Goal: Task Accomplishment & Management: Complete application form

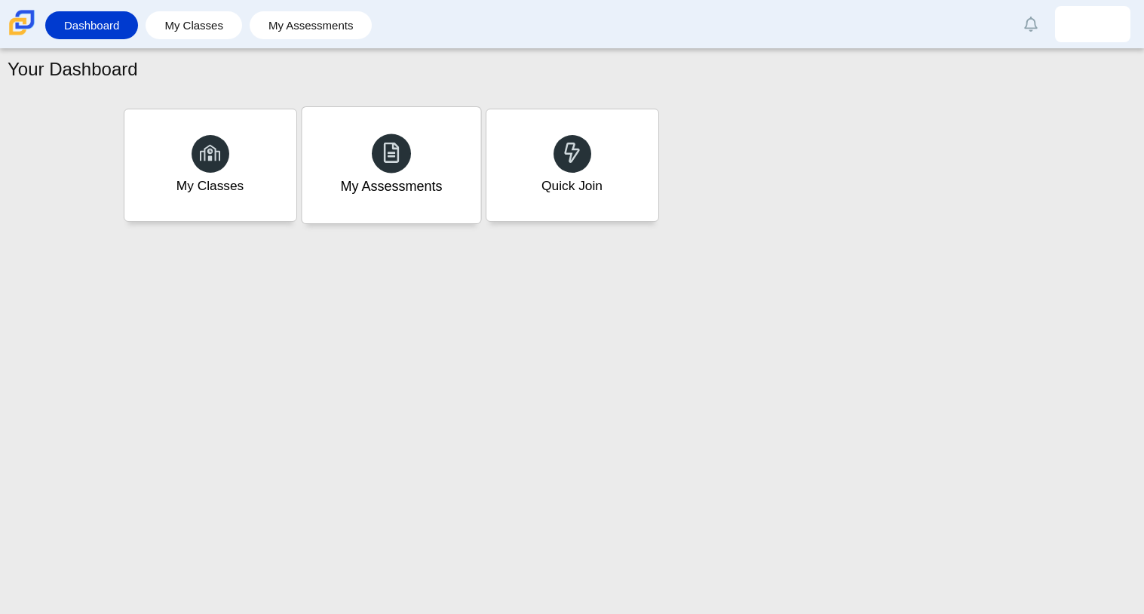
click at [381, 191] on div "My Assessments" at bounding box center [391, 186] width 102 height 20
click at [247, 207] on div "My Classes" at bounding box center [210, 165] width 179 height 116
click at [319, 20] on link "My Assessments" at bounding box center [311, 25] width 108 height 28
click at [194, 41] on li "My Classes" at bounding box center [198, 25] width 104 height 34
click at [204, 34] on link "My Classes" at bounding box center [193, 25] width 81 height 28
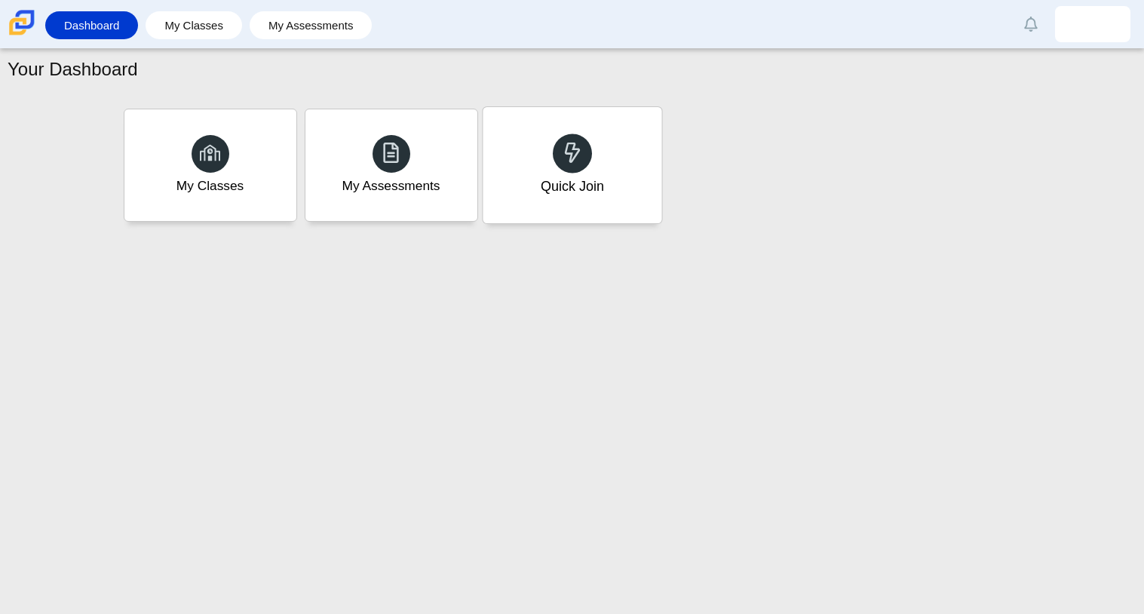
click at [612, 183] on div "Quick Join" at bounding box center [572, 165] width 179 height 116
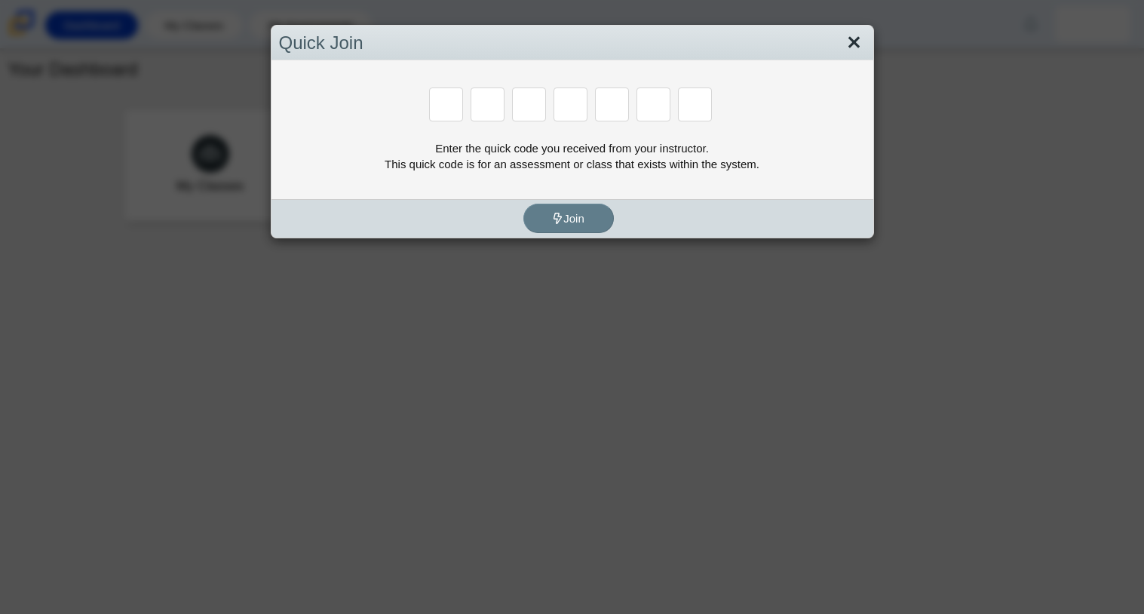
click at [851, 45] on link "Close" at bounding box center [853, 43] width 23 height 26
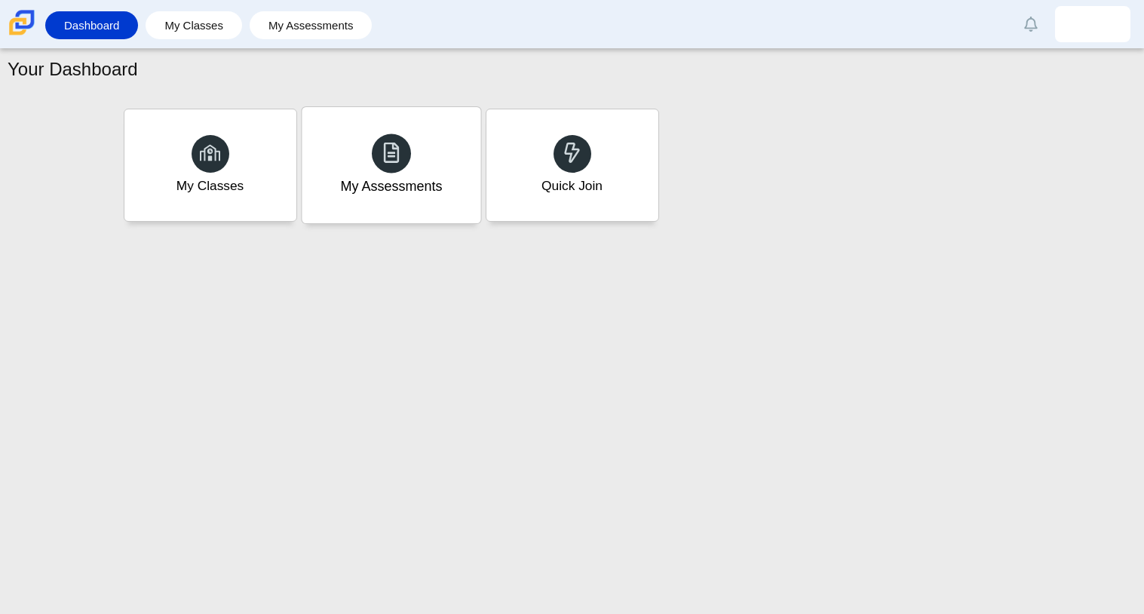
click at [452, 207] on div "My Assessments" at bounding box center [391, 165] width 179 height 116
click at [422, 182] on div "My Assessments" at bounding box center [391, 186] width 102 height 20
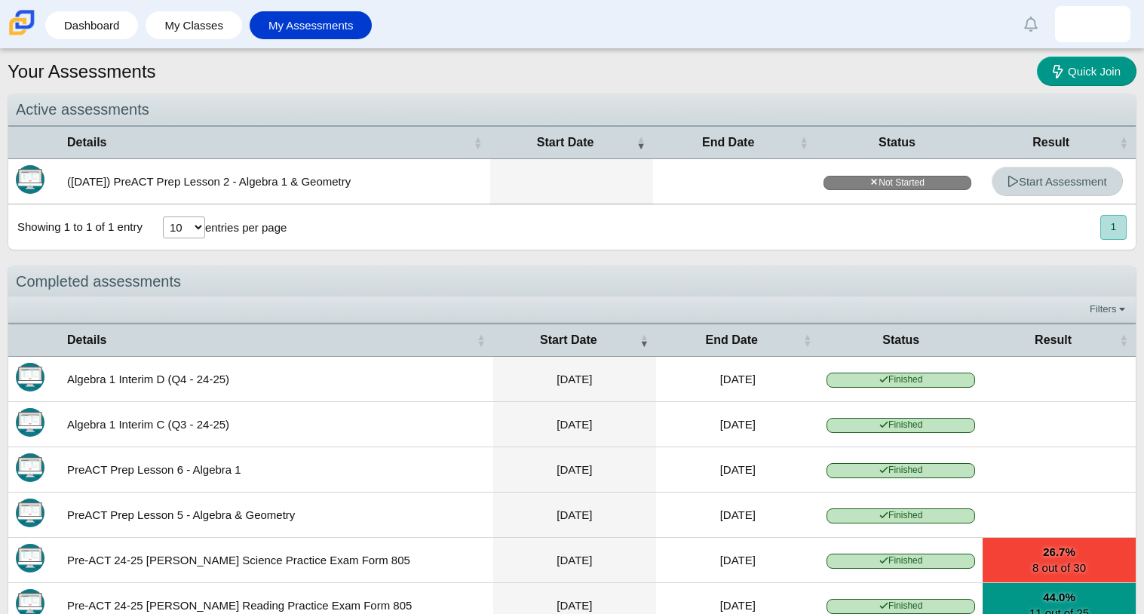
click at [1026, 186] on span "Start Assessment" at bounding box center [1058, 181] width 100 height 13
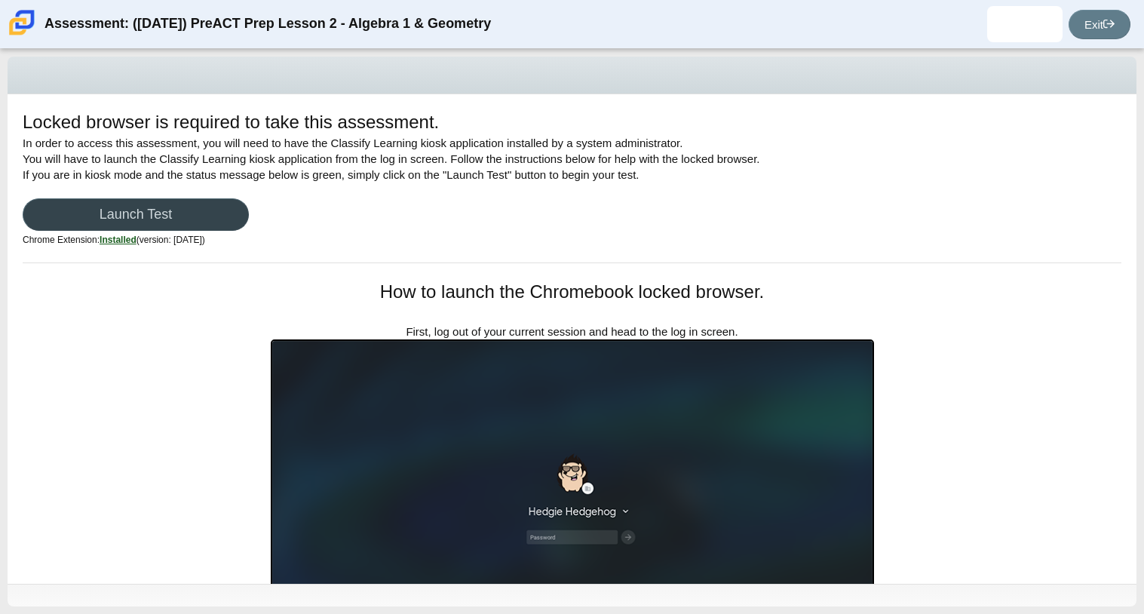
click at [199, 203] on link "Launch Test" at bounding box center [136, 214] width 226 height 32
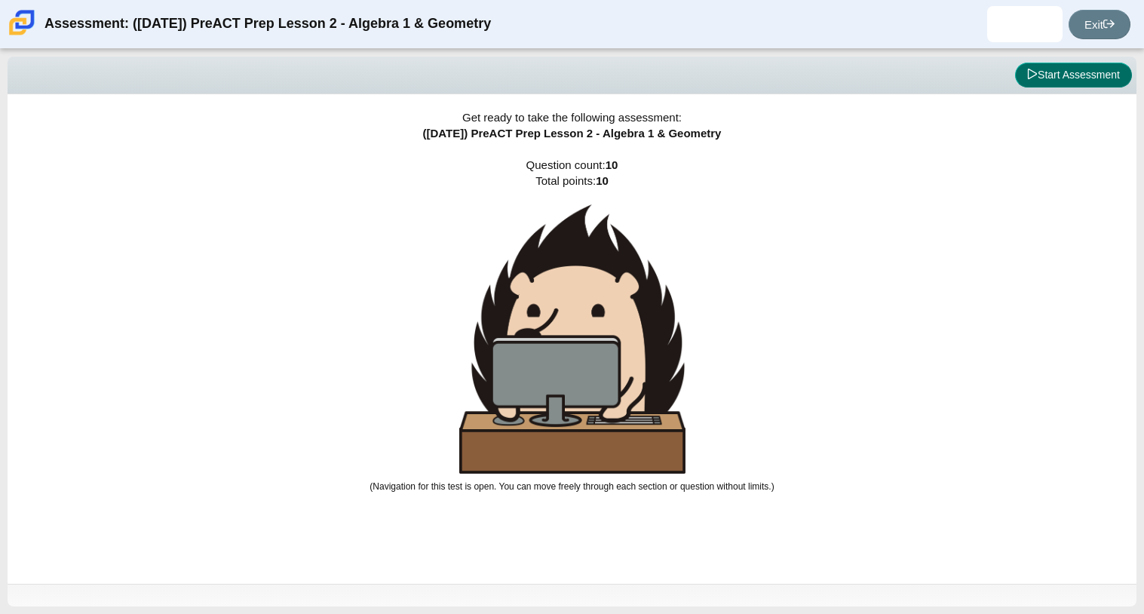
click at [1118, 76] on button "Start Assessment" at bounding box center [1073, 76] width 117 height 26
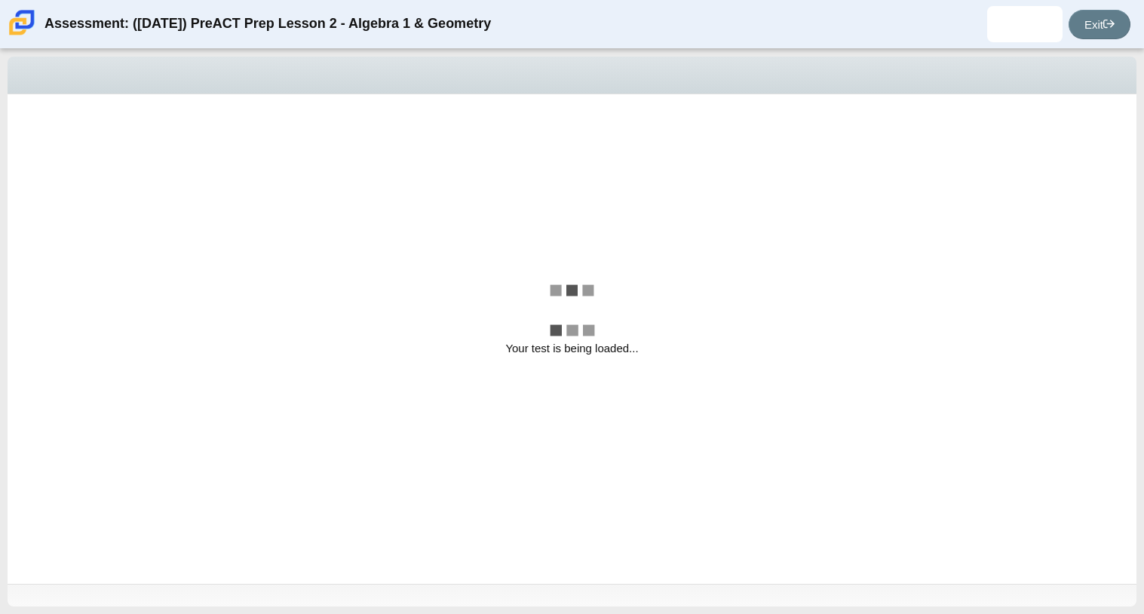
click at [1118, 76] on div "Viewing Question 1 of 10 in Pacing Mode" at bounding box center [572, 76] width 1129 height 38
select select "bbf5d072-3e0b-44c4-9a12-6e7c9033f65b"
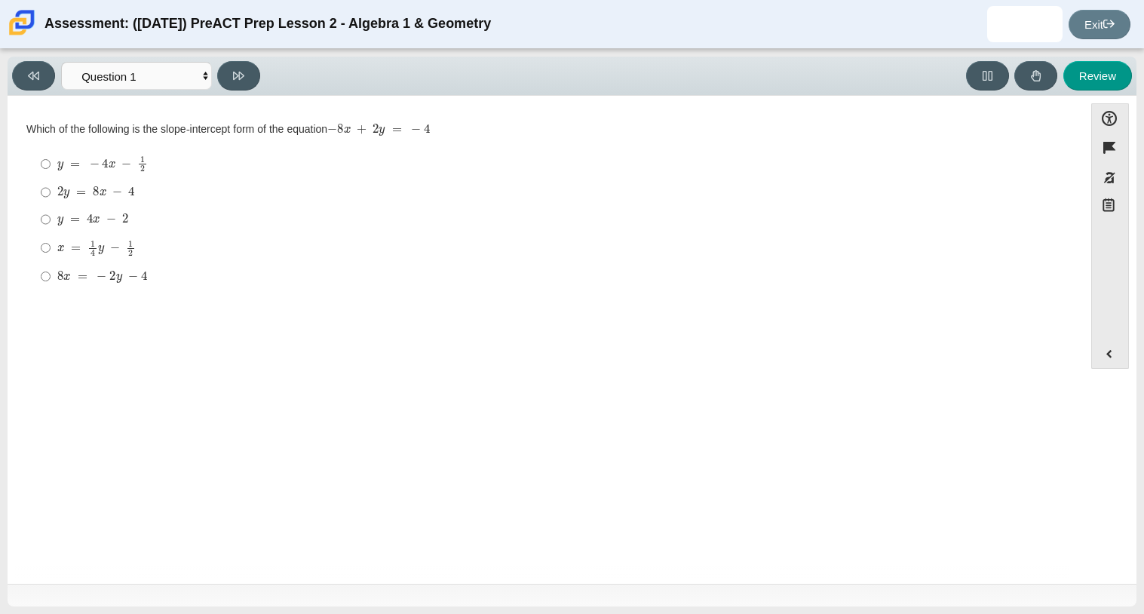
click at [116, 212] on mjx-container "y = 4 x − 2" at bounding box center [92, 218] width 71 height 29
click at [51, 212] on input "y = 4 x − 2 y = 4 x − 2" at bounding box center [46, 219] width 10 height 27
radio input "true"
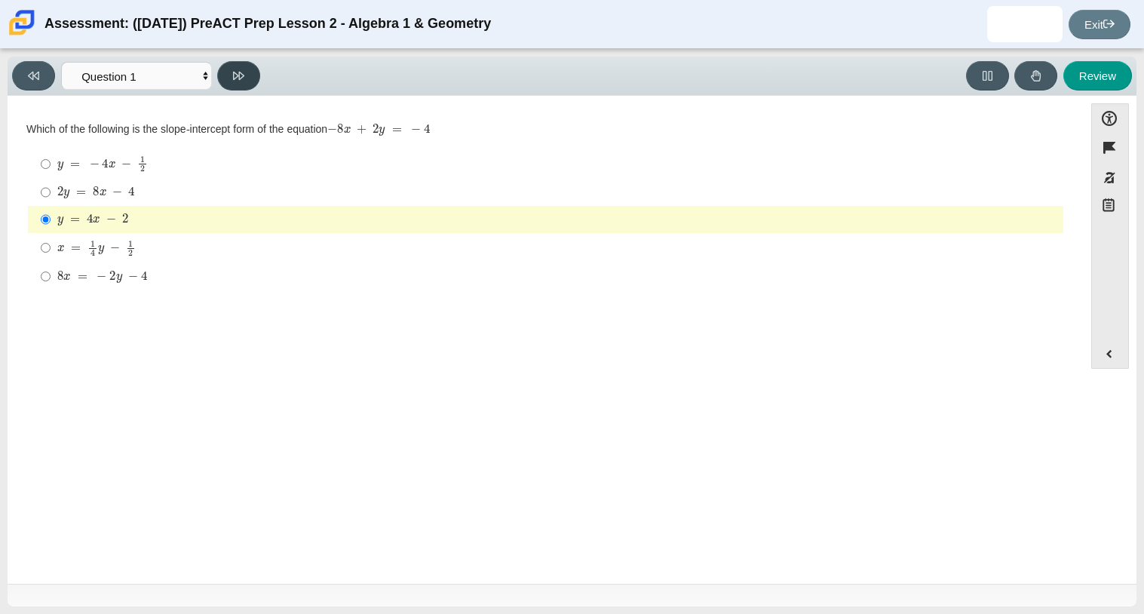
click at [247, 72] on button at bounding box center [238, 75] width 43 height 29
select select "ed62e223-81bd-4cbf-ab48-ab975844bd1f"
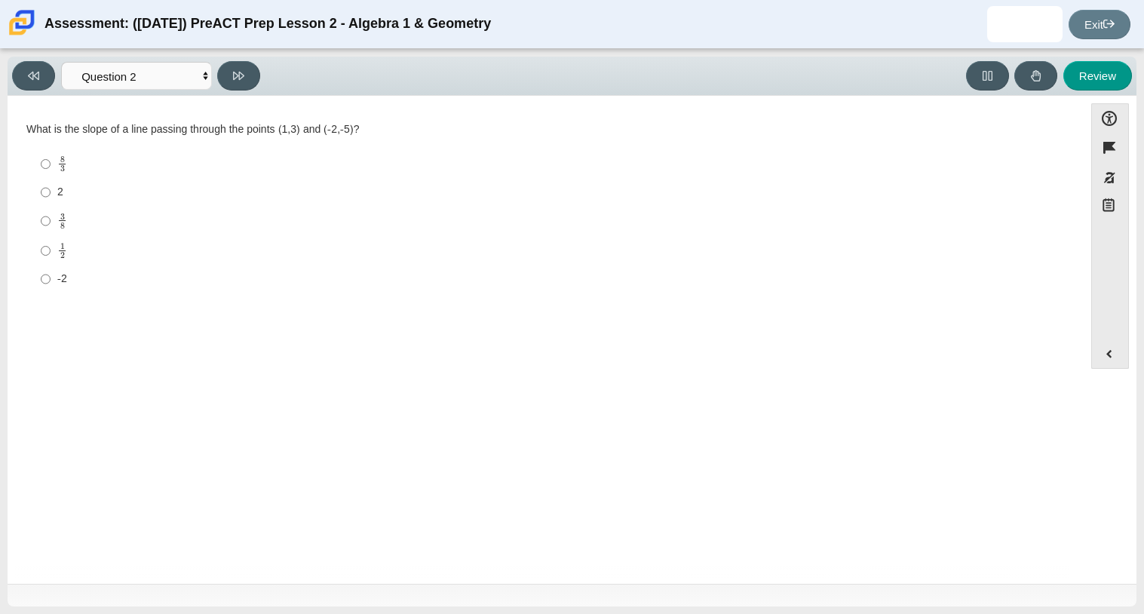
click at [51, 222] on label "3 8 3 eighths" at bounding box center [546, 220] width 1033 height 29
click at [51, 222] on input "3 8 3 eighths" at bounding box center [46, 220] width 10 height 29
radio input "true"
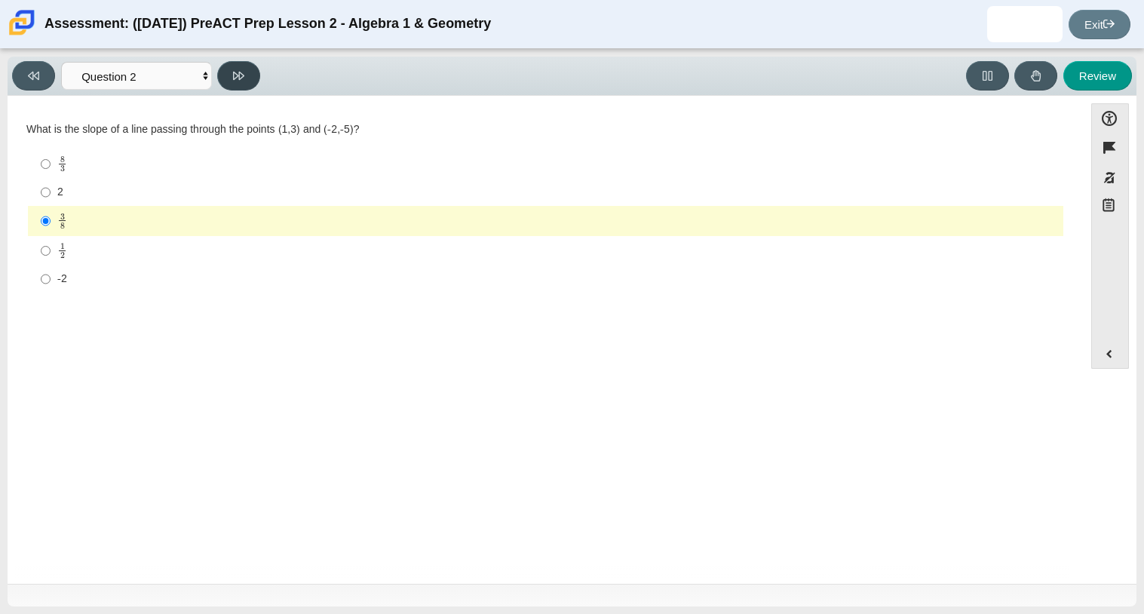
click at [232, 87] on button at bounding box center [238, 75] width 43 height 29
select select "97f4f5fa-a52e-4fed-af51-565bfcdf47cb"
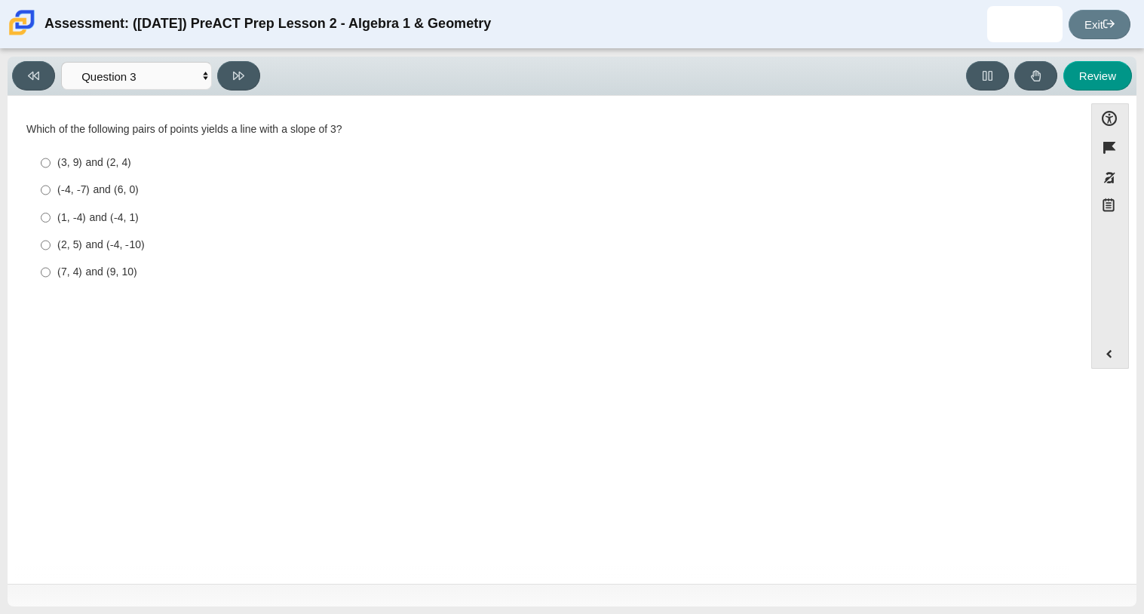
click at [133, 207] on label "(1, -4) and (-4, 1) (1, -4) and (-4, 1)" at bounding box center [546, 217] width 1033 height 27
click at [51, 207] on input "(1, -4) and (-4, 1) (1, -4) and (-4, 1)" at bounding box center [46, 217] width 10 height 27
radio input "true"
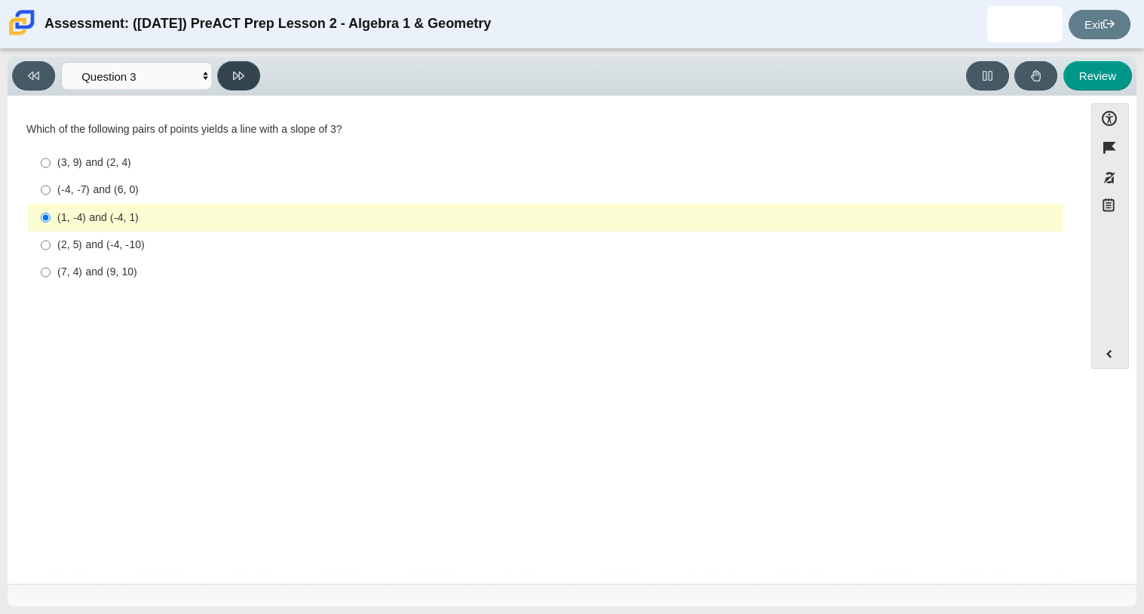
click at [245, 85] on button at bounding box center [238, 75] width 43 height 29
select select "89427bb7-e313-4f00-988f-8b8255897029"
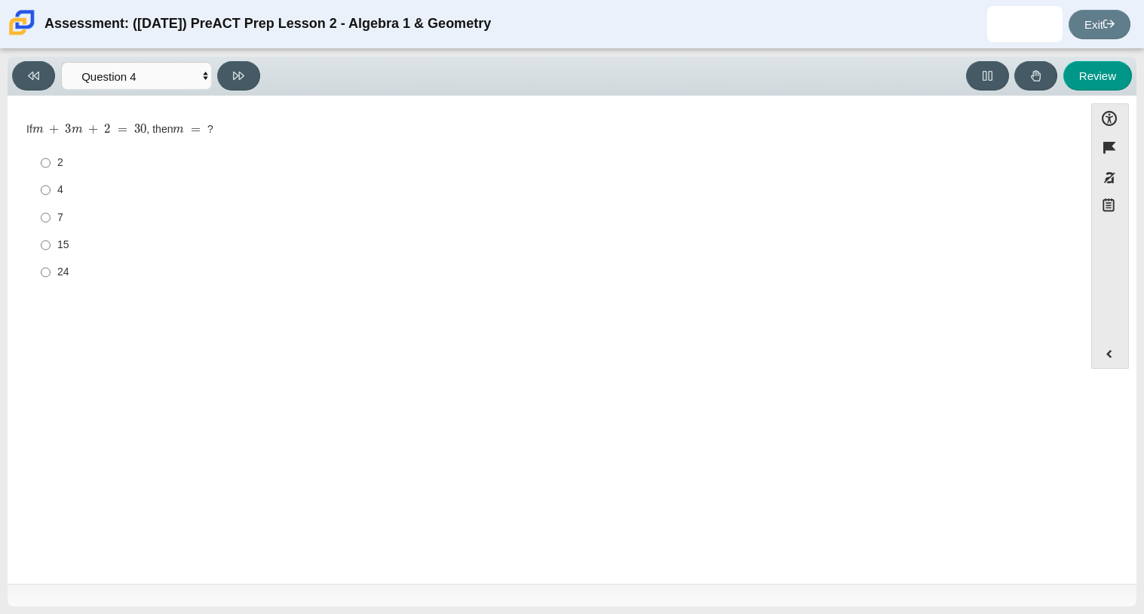
click at [64, 217] on div "7" at bounding box center [557, 217] width 1000 height 15
click at [51, 217] on input "7 7" at bounding box center [46, 217] width 10 height 27
radio input "true"
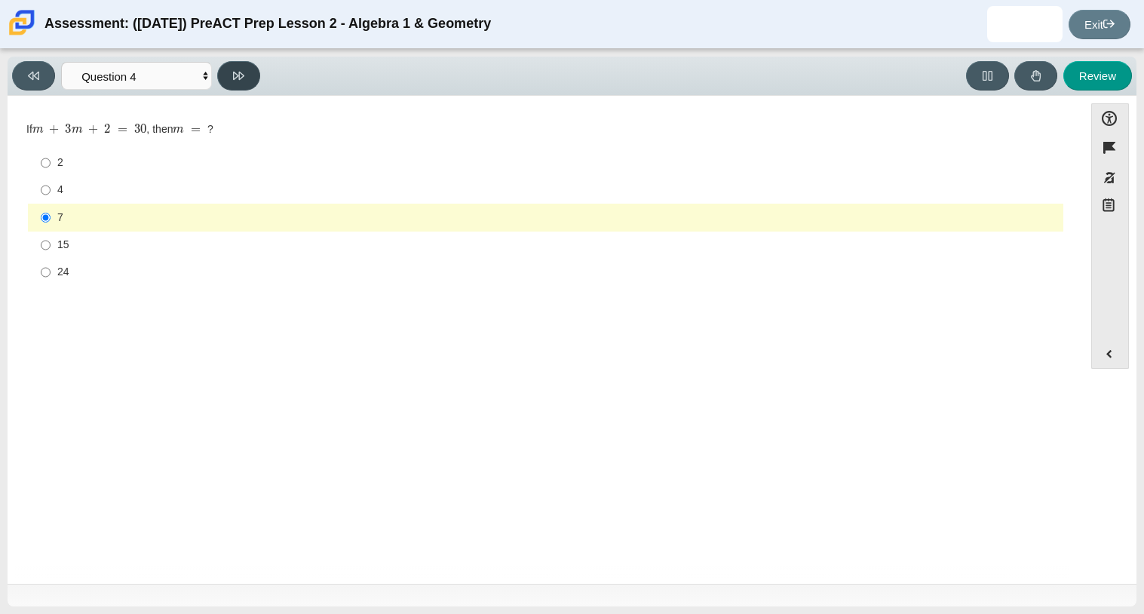
click at [247, 63] on button at bounding box center [238, 75] width 43 height 29
select select "489dcffd-4e6a-49cf-a9d6-ad1d4a911a4e"
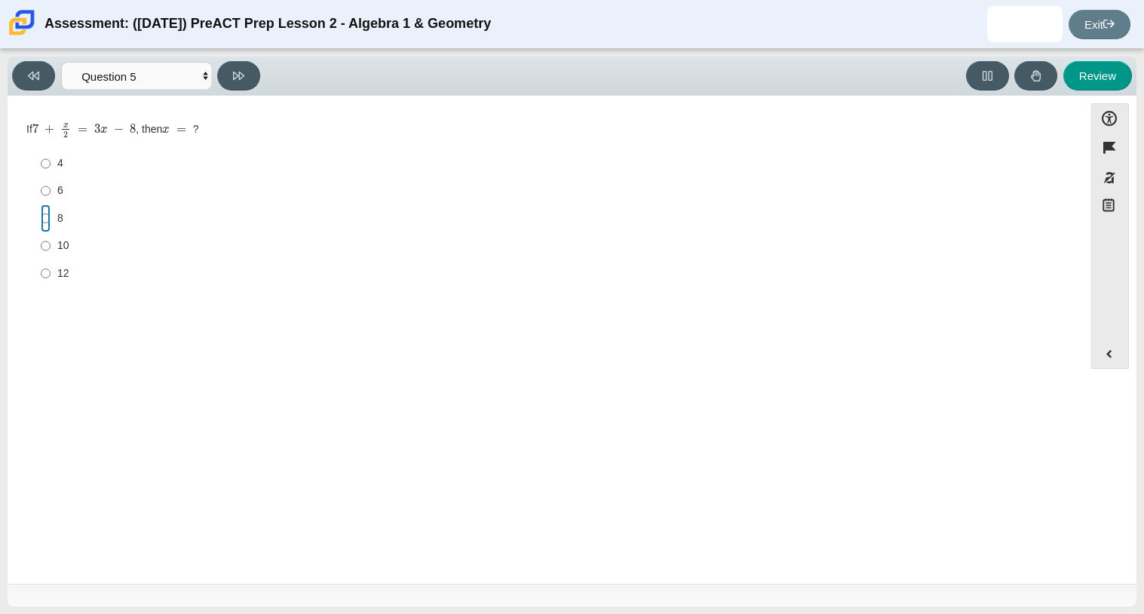
click at [49, 219] on input "8 8" at bounding box center [46, 217] width 10 height 27
radio input "true"
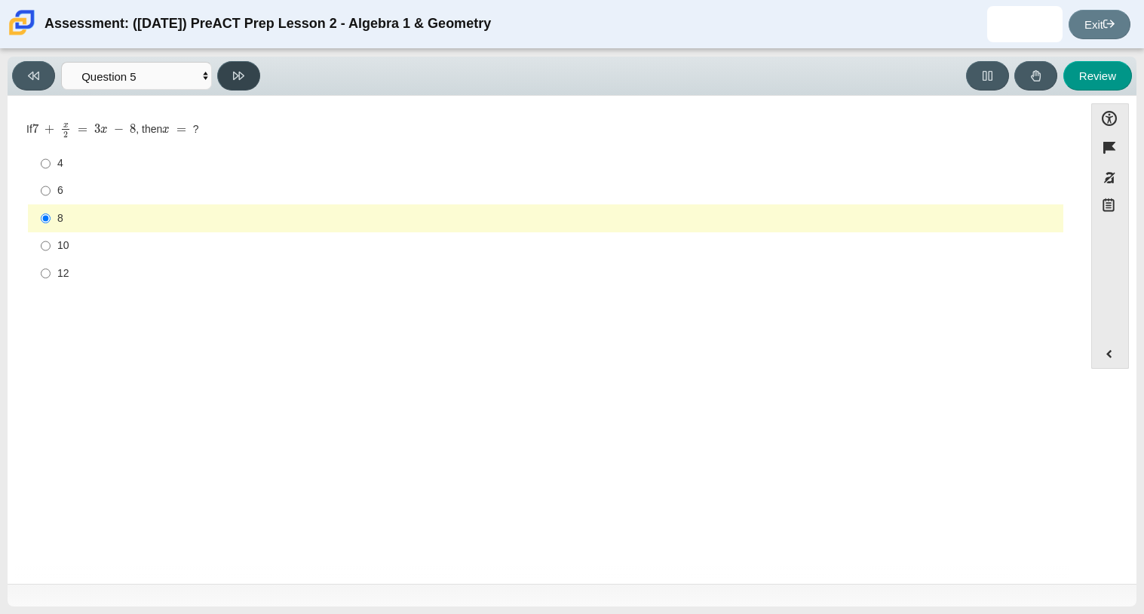
click at [249, 76] on button at bounding box center [238, 75] width 43 height 29
select select "210571de-36a6-4d8e-a361-ceff8ef801dc"
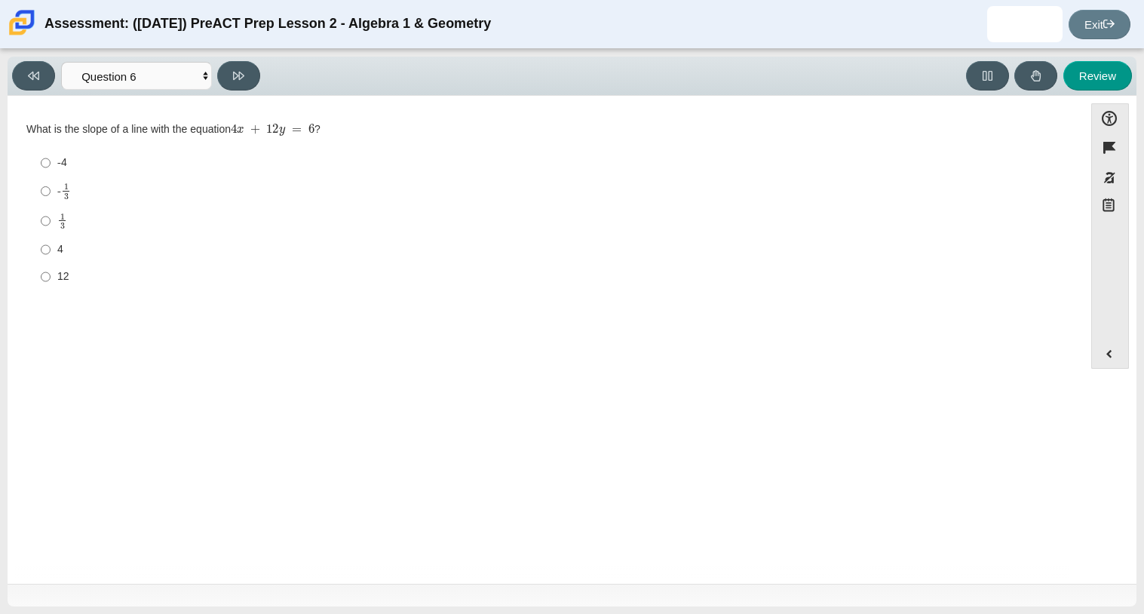
click at [55, 232] on label "1 3 1 third" at bounding box center [546, 220] width 1033 height 29
click at [51, 232] on input "1 3 1 third" at bounding box center [46, 220] width 10 height 29
radio input "true"
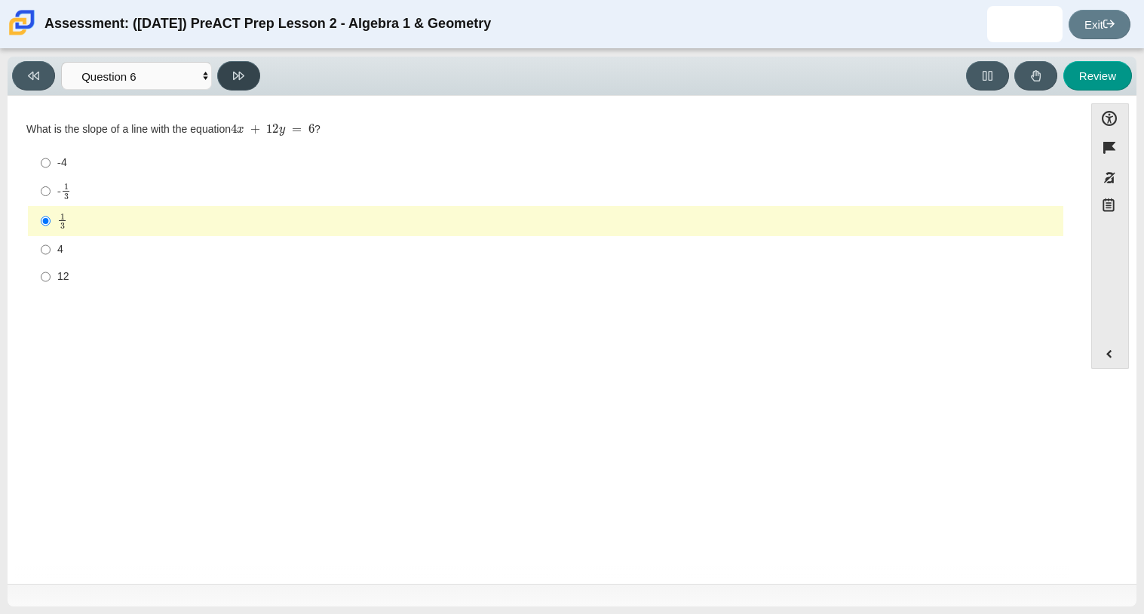
click at [229, 82] on button at bounding box center [238, 75] width 43 height 29
select select "ec95ace6-bebc-42b8-9428-40567494d4da"
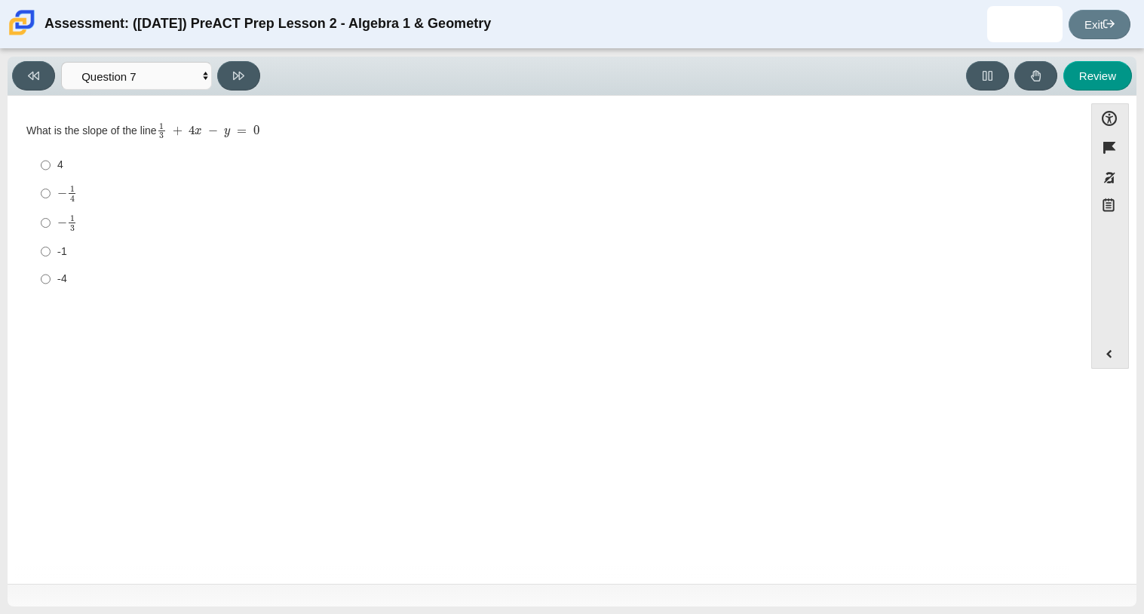
click at [75, 232] on mjx-math "Assessment items" at bounding box center [67, 222] width 20 height 17
click at [51, 232] on input "− 1 3 negative 1 third" at bounding box center [46, 222] width 10 height 29
radio input "true"
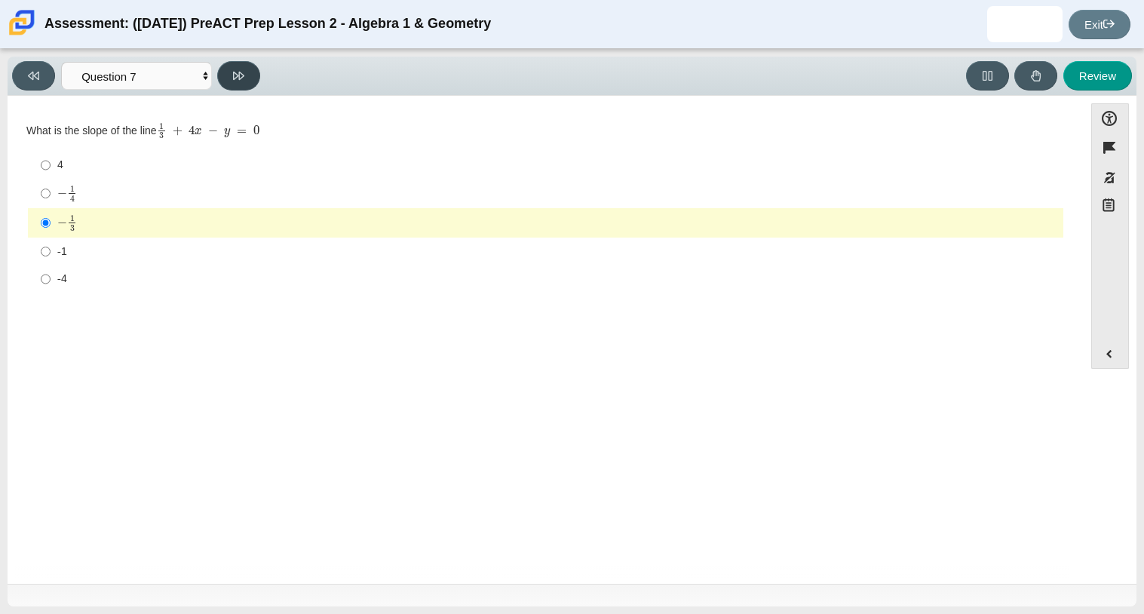
click at [239, 80] on icon at bounding box center [238, 75] width 11 height 11
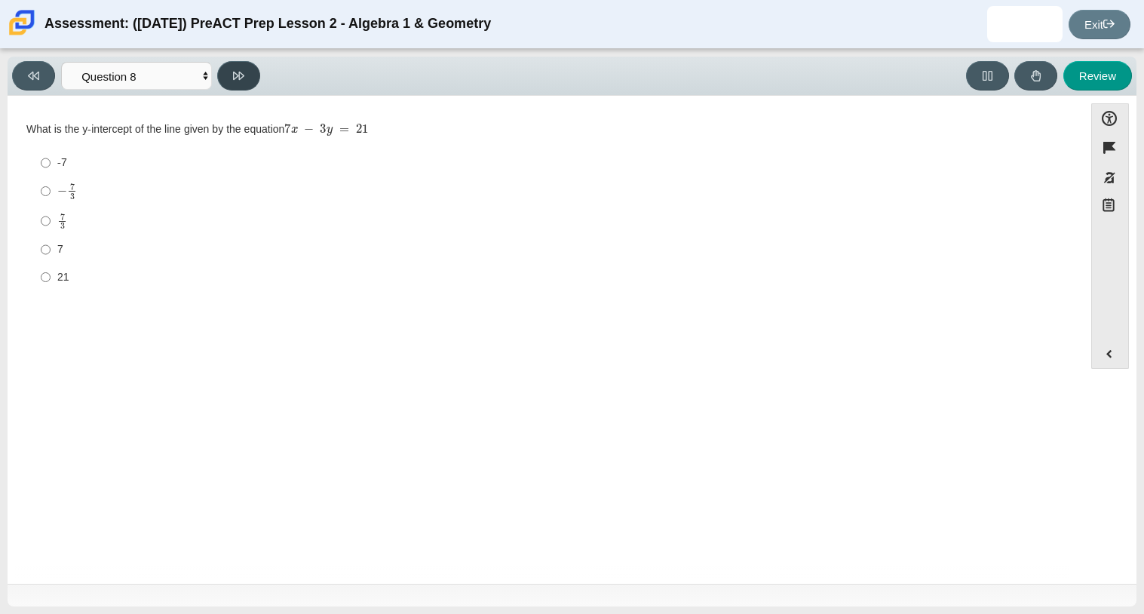
click at [239, 80] on icon at bounding box center [238, 75] width 11 height 11
select select "14773eaf-2ca1-47ae-afe7-a624a56f34b3"
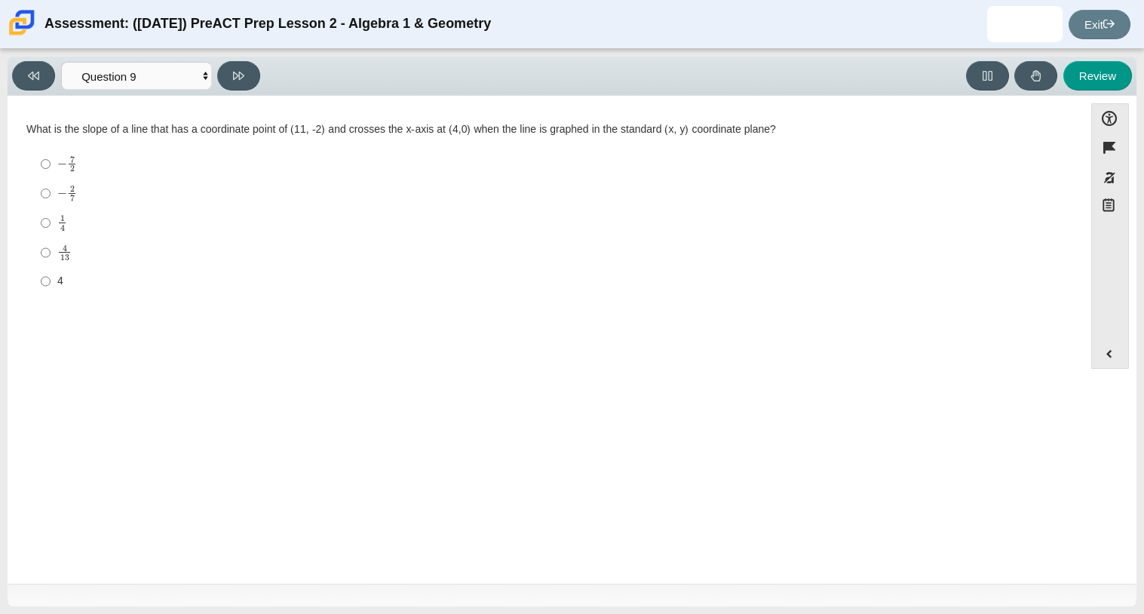
click at [66, 234] on mjx-container "1 4" at bounding box center [62, 221] width 10 height 29
click at [51, 234] on input "1 4 1 fourth" at bounding box center [46, 222] width 10 height 29
radio input "true"
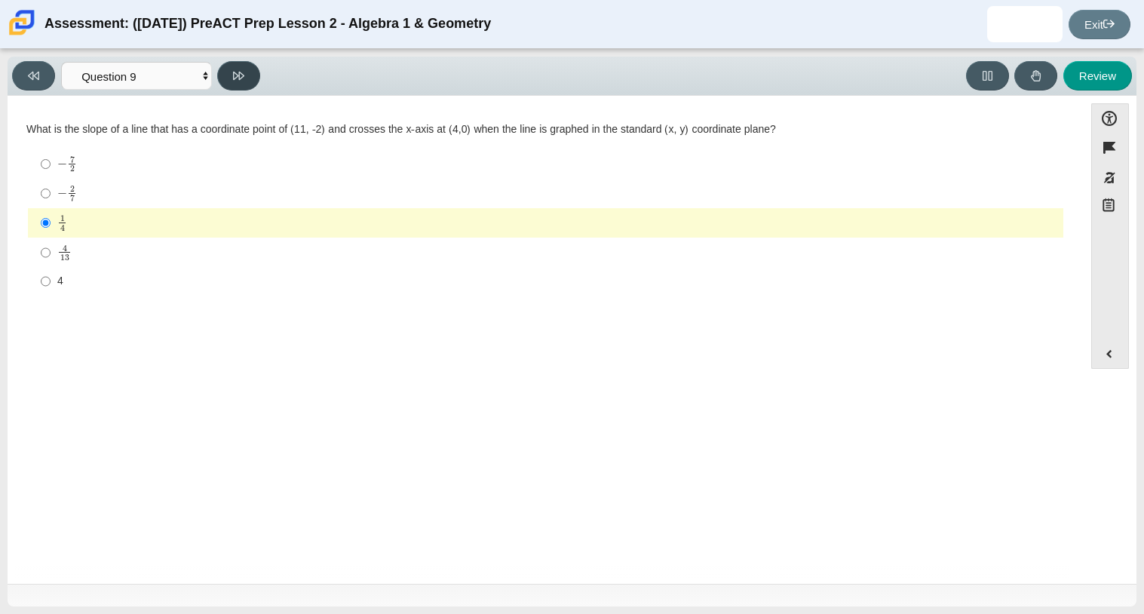
click at [231, 78] on button at bounding box center [238, 75] width 43 height 29
select select "96b71634-eacb-4f7e-8aef-411727d9bcba"
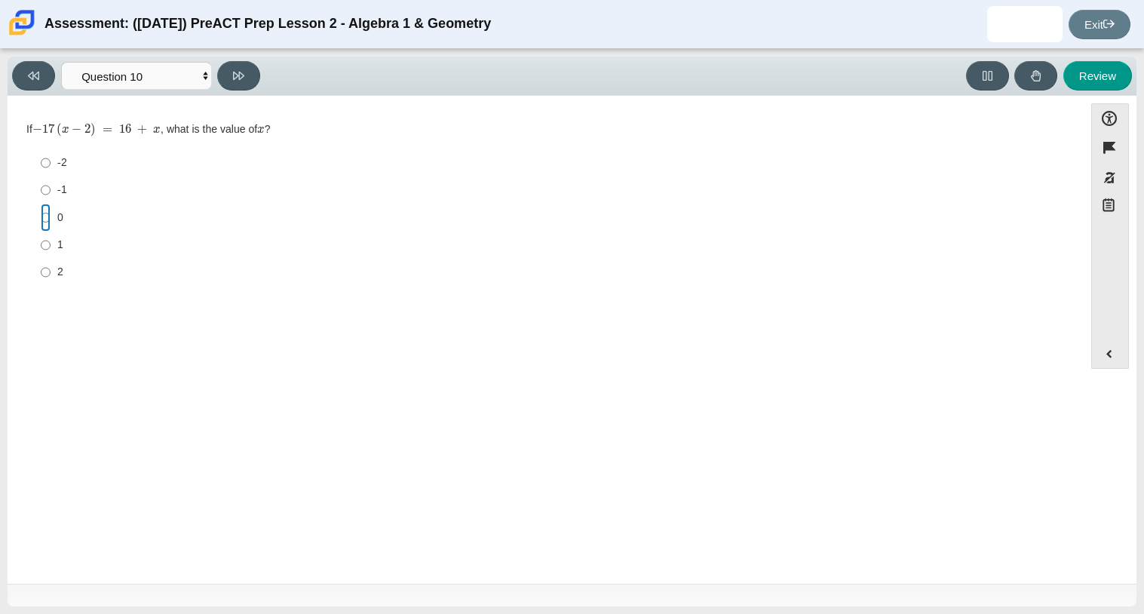
click at [47, 222] on input "0 0" at bounding box center [46, 217] width 10 height 27
radio input "true"
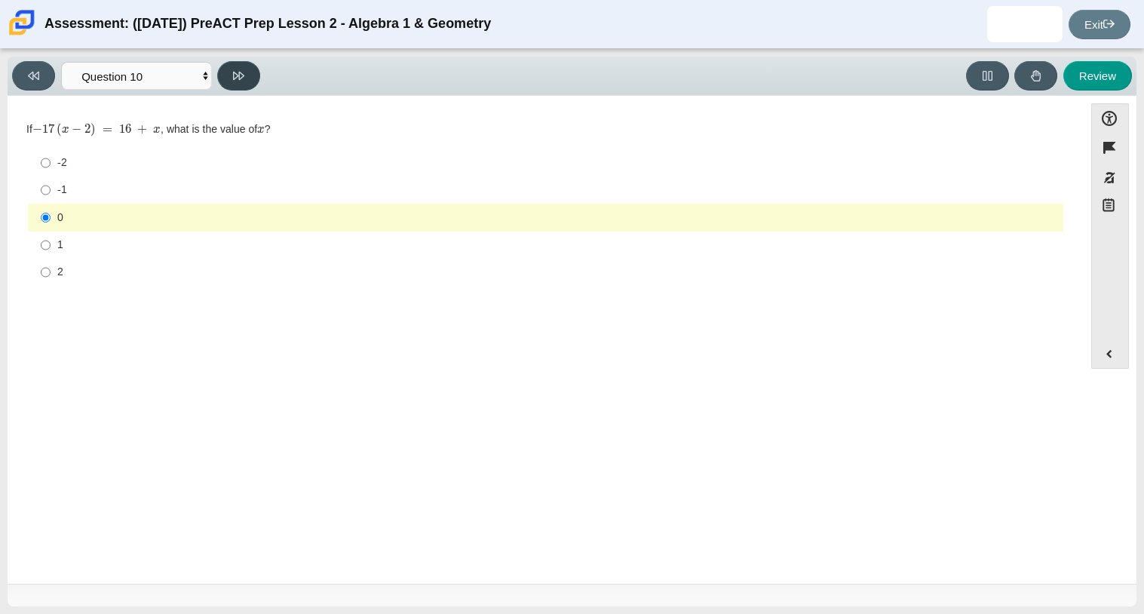
click at [248, 85] on button at bounding box center [238, 75] width 43 height 29
select select "review"
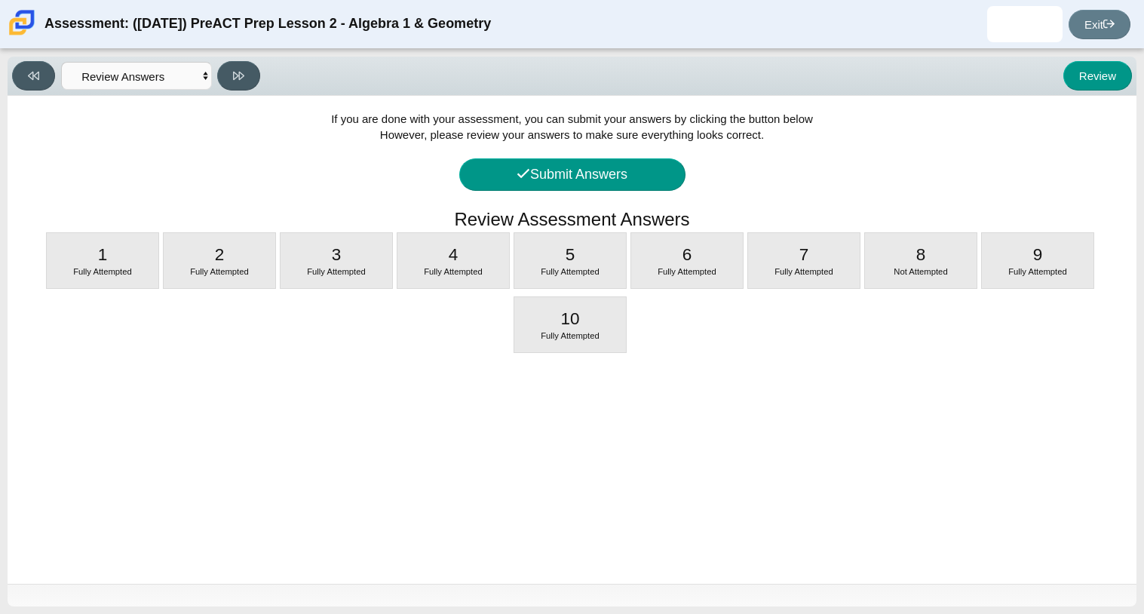
click at [570, 157] on div "If you are done with your assessment, you can submit your answers by clicking t…" at bounding box center [572, 340] width 1129 height 488
click at [572, 158] on button "Submit Answers" at bounding box center [572, 174] width 226 height 32
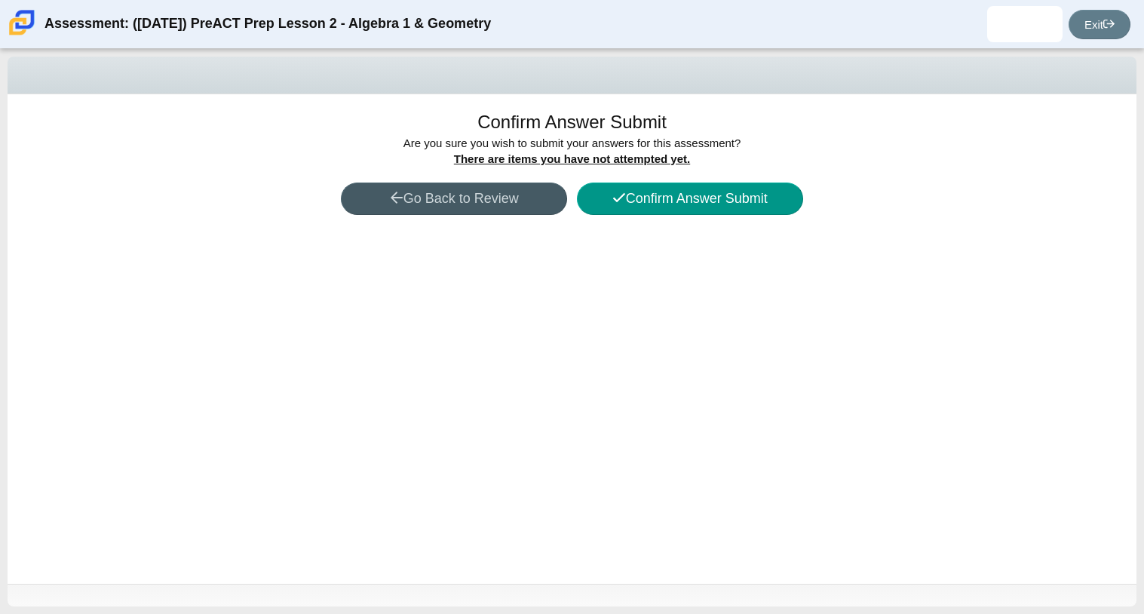
click at [619, 180] on div "Confirm Answer Submit Are you sure you with to submit your answers for this ass…" at bounding box center [572, 338] width 1129 height 489
click at [624, 183] on button "Confirm Answer Submit" at bounding box center [690, 199] width 226 height 32
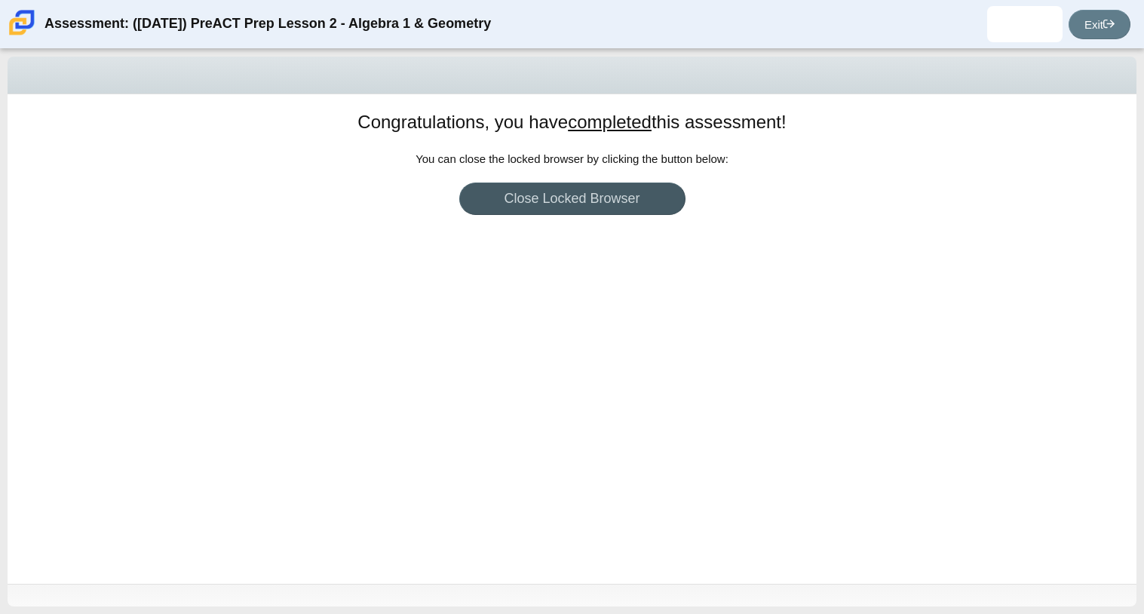
click at [700, 189] on div "Congratulations, you have completed this assessment! You can return to your das…" at bounding box center [572, 338] width 1129 height 489
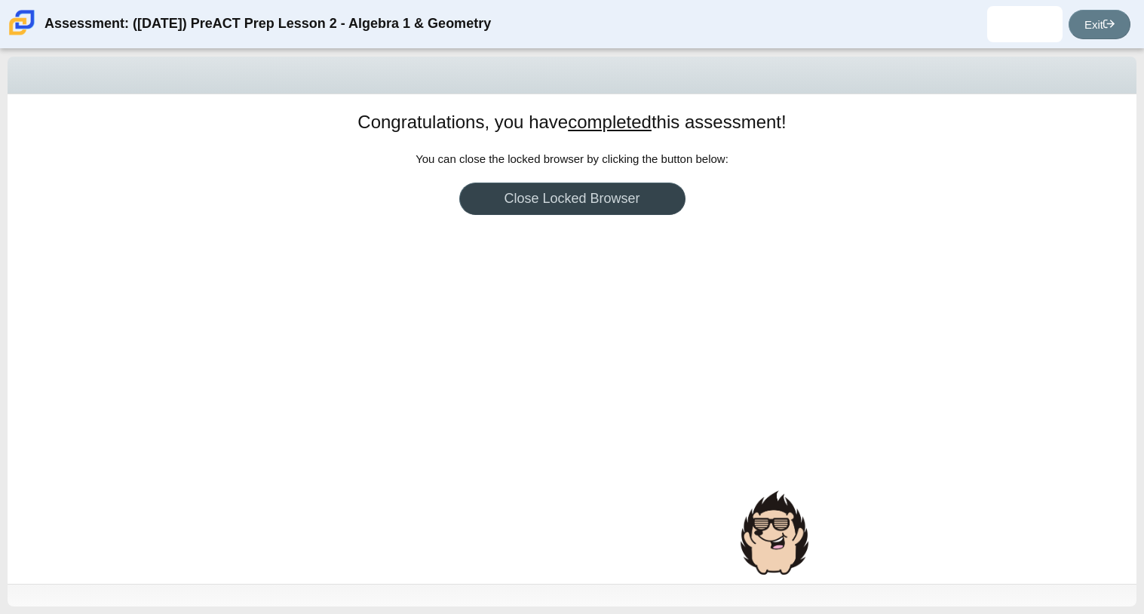
click at [619, 189] on link "Close Locked Browser" at bounding box center [572, 199] width 226 height 32
